Goal: Transaction & Acquisition: Purchase product/service

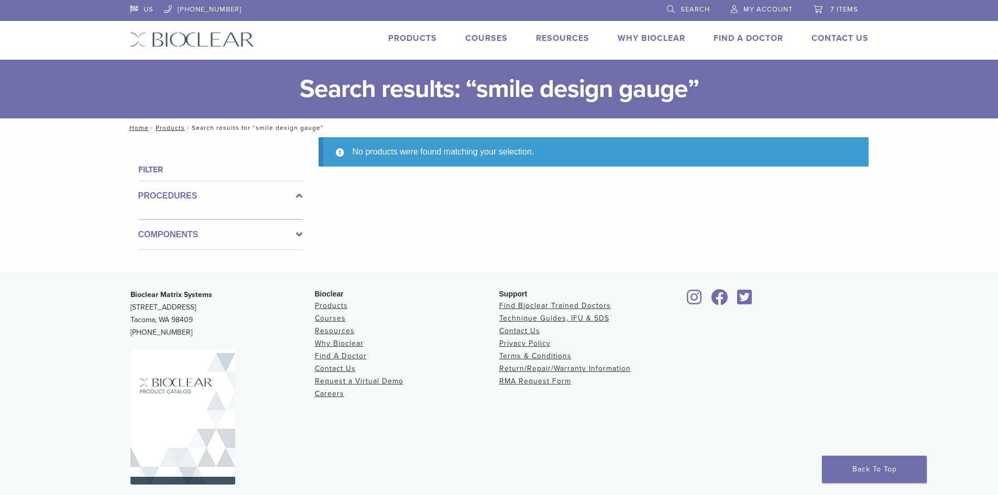
click at [841, 8] on span "7 items" at bounding box center [845, 9] width 28 height 8
drag, startPoint x: 837, startPoint y: 3, endPoint x: 831, endPoint y: 3, distance: 6.3
click at [837, 3] on link "7 items" at bounding box center [836, 8] width 45 height 16
click at [832, 9] on span "7 items" at bounding box center [845, 9] width 28 height 8
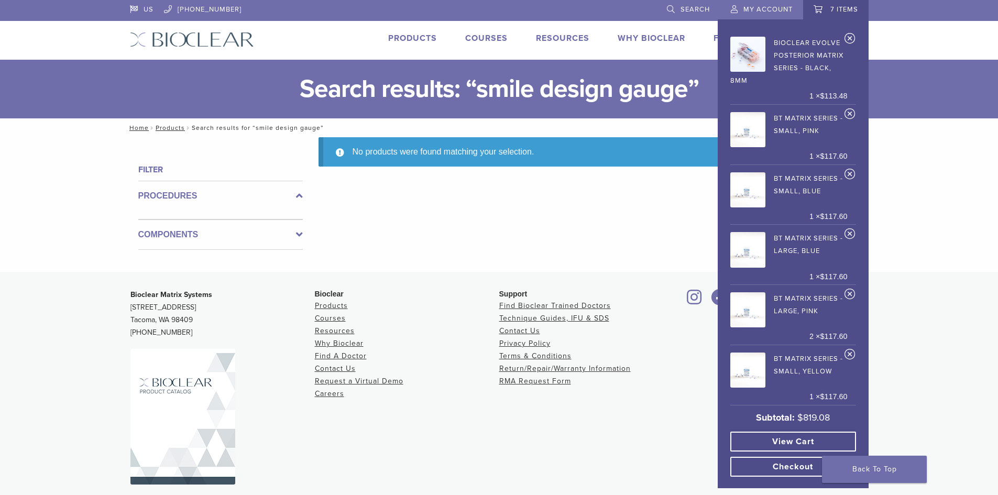
click at [795, 442] on link "View cart" at bounding box center [794, 442] width 126 height 20
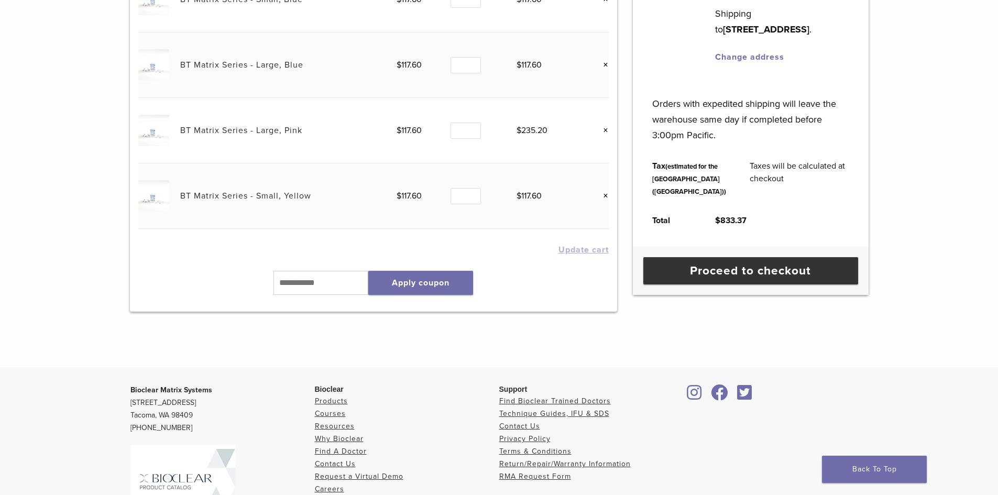
scroll to position [301, 0]
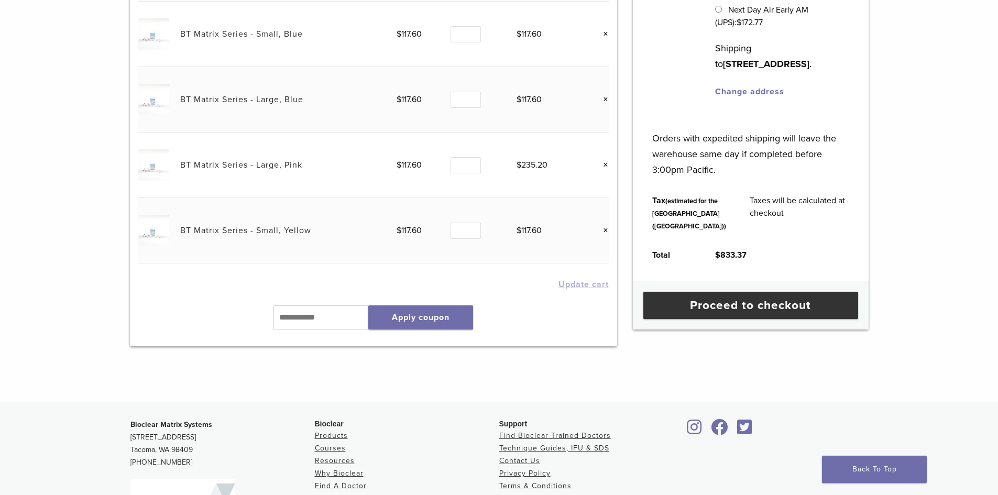
click at [608, 232] on link "×" at bounding box center [602, 231] width 14 height 14
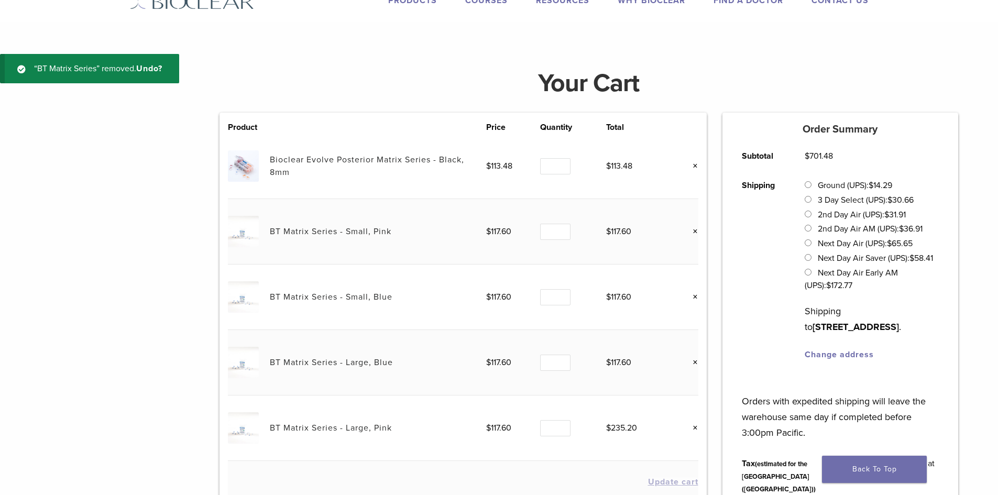
scroll to position [39, 0]
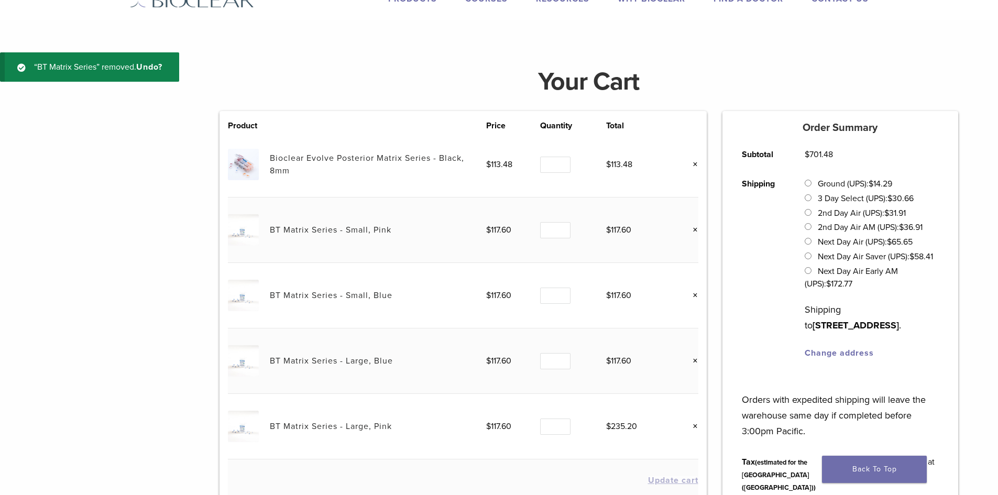
click at [698, 163] on link "×" at bounding box center [692, 165] width 14 height 14
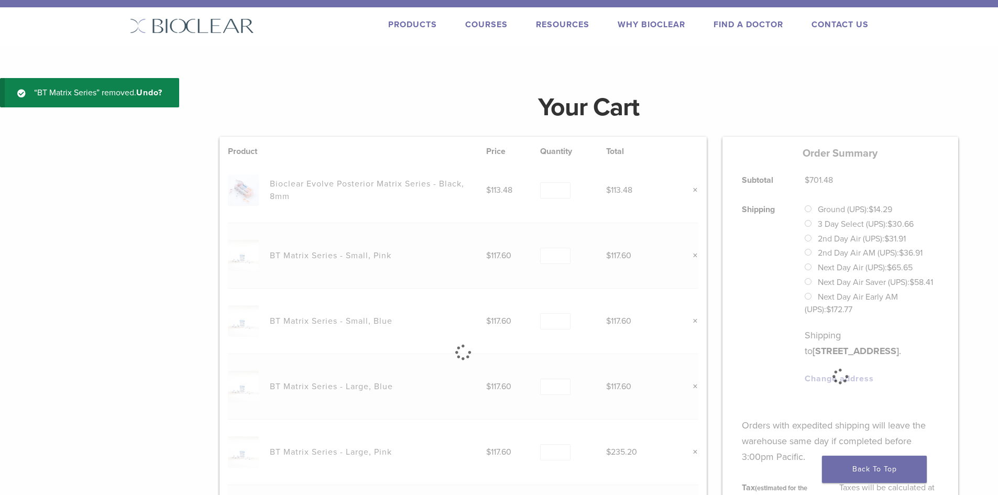
scroll to position [0, 0]
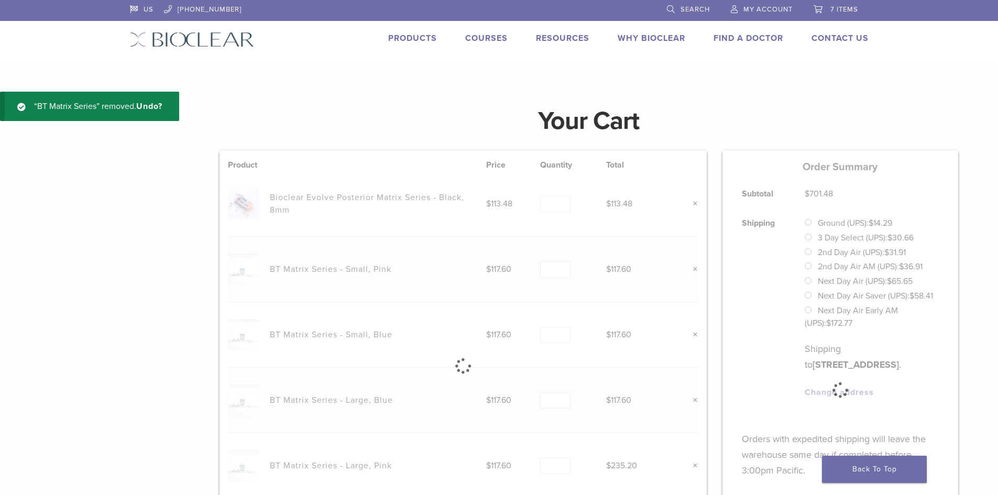
click at [852, 9] on span "7 items" at bounding box center [845, 9] width 28 height 8
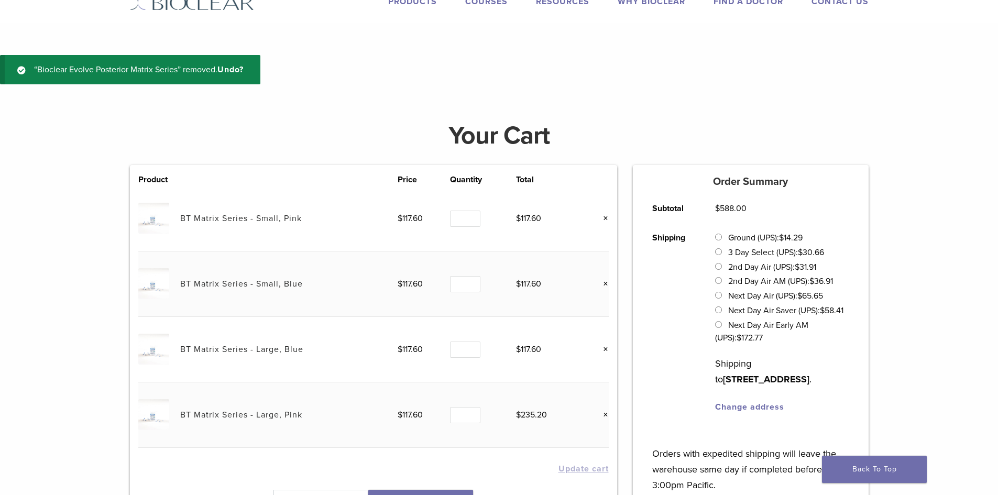
scroll to position [39, 0]
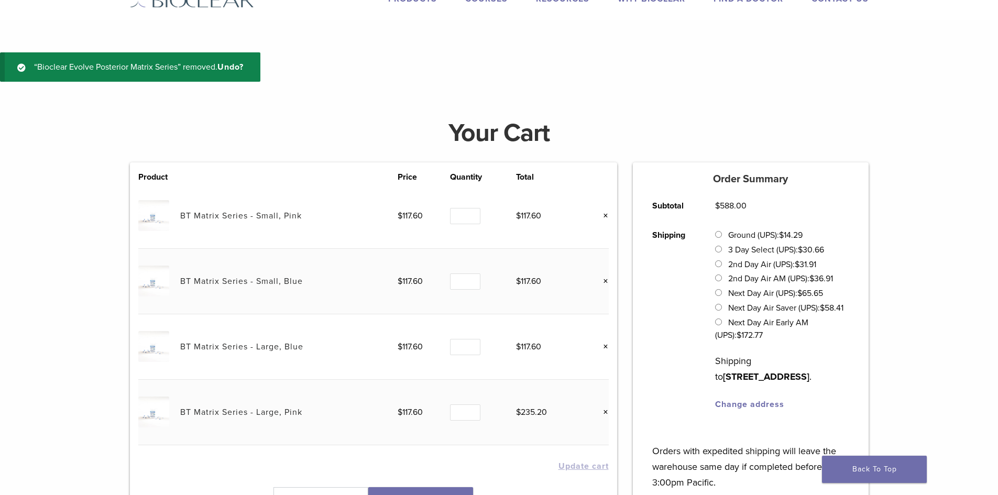
click at [602, 216] on link "×" at bounding box center [602, 216] width 14 height 14
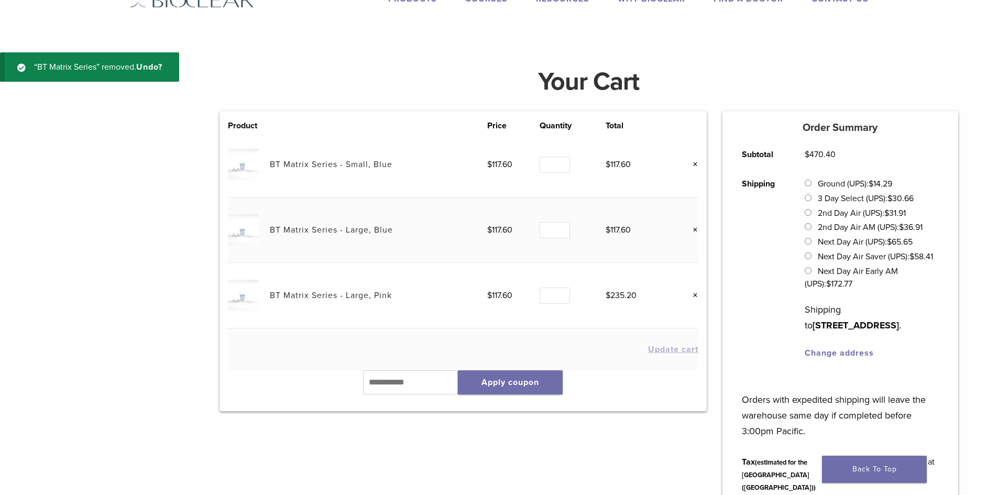
click at [696, 165] on link "×" at bounding box center [692, 165] width 14 height 14
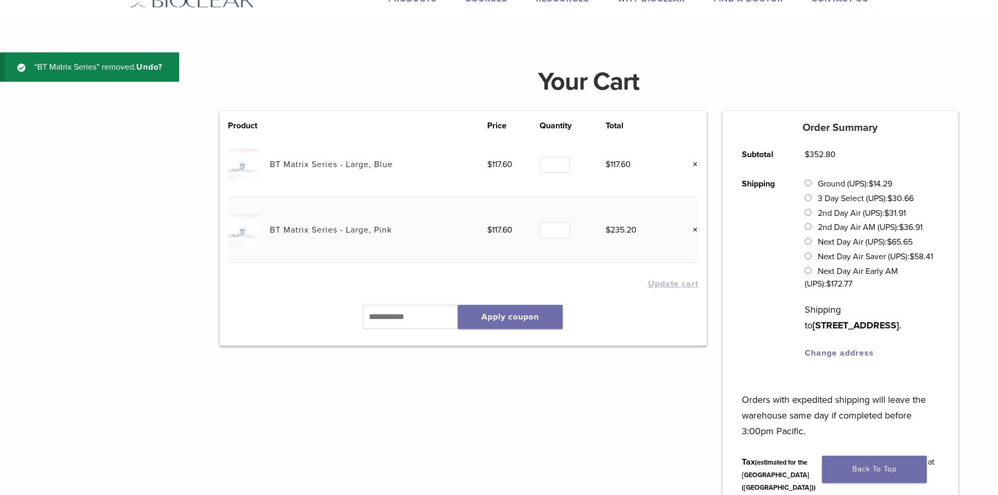
click at [696, 165] on link "×" at bounding box center [692, 165] width 14 height 14
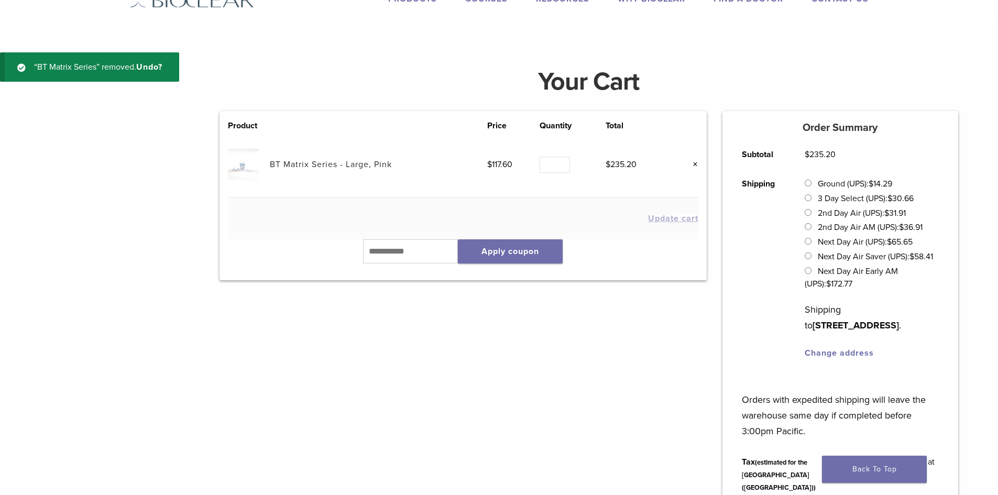
click at [699, 164] on link "×" at bounding box center [692, 165] width 14 height 14
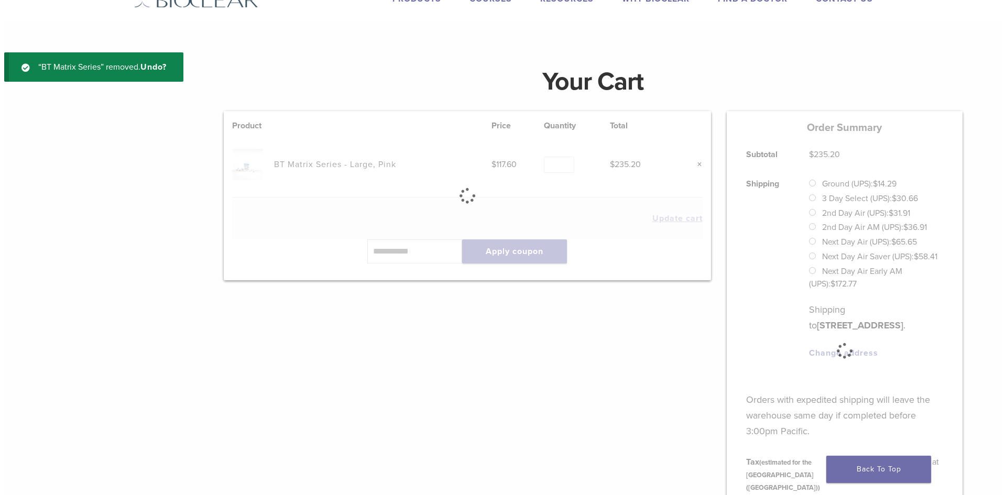
scroll to position [0, 0]
